Goal: Go to known website: Access a specific website the user already knows

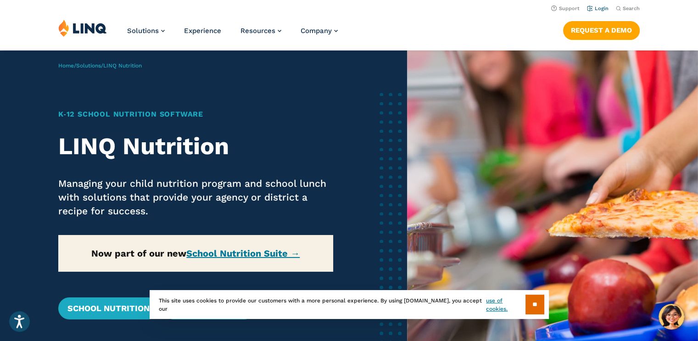
click at [596, 10] on link "Login" at bounding box center [598, 9] width 22 height 6
click at [596, 6] on link "Login" at bounding box center [598, 9] width 22 height 6
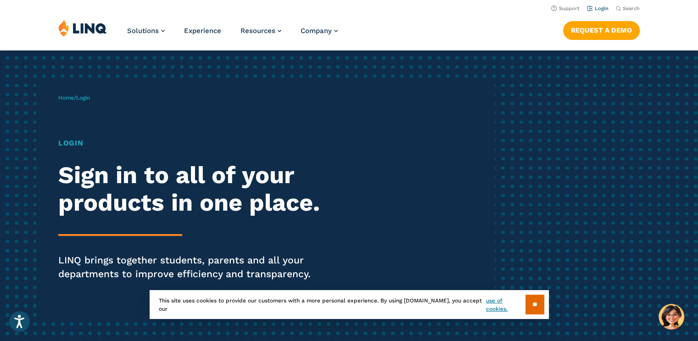
click at [596, 6] on link "Login" at bounding box center [598, 9] width 22 height 6
click at [599, 8] on link "Login" at bounding box center [598, 9] width 22 height 6
click at [86, 124] on div "Home / Login Login Sign in to all of your products in one place. LINQ brings to…" at bounding box center [276, 200] width 436 height 235
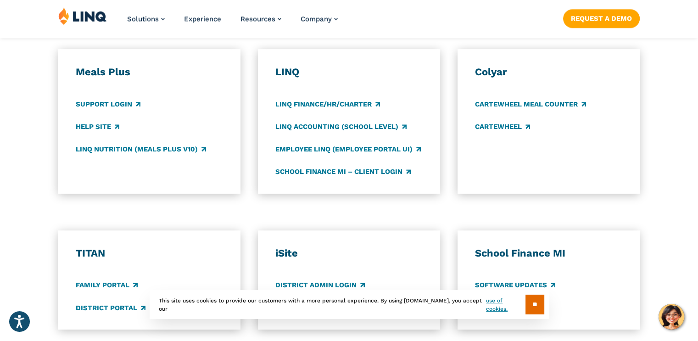
scroll to position [505, 0]
click at [92, 150] on link "LINQ Nutrition (Meals Plus v10)" at bounding box center [141, 149] width 130 height 10
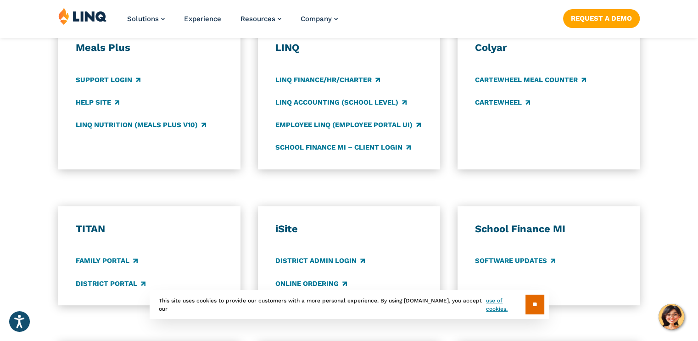
scroll to position [551, 0]
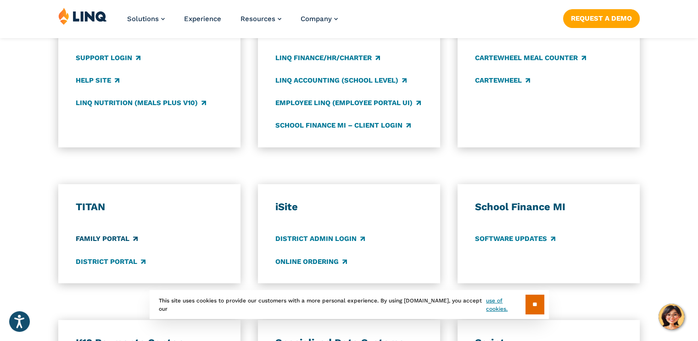
click at [100, 238] on link "Family Portal" at bounding box center [107, 239] width 62 height 10
